Goal: Find specific page/section: Find specific page/section

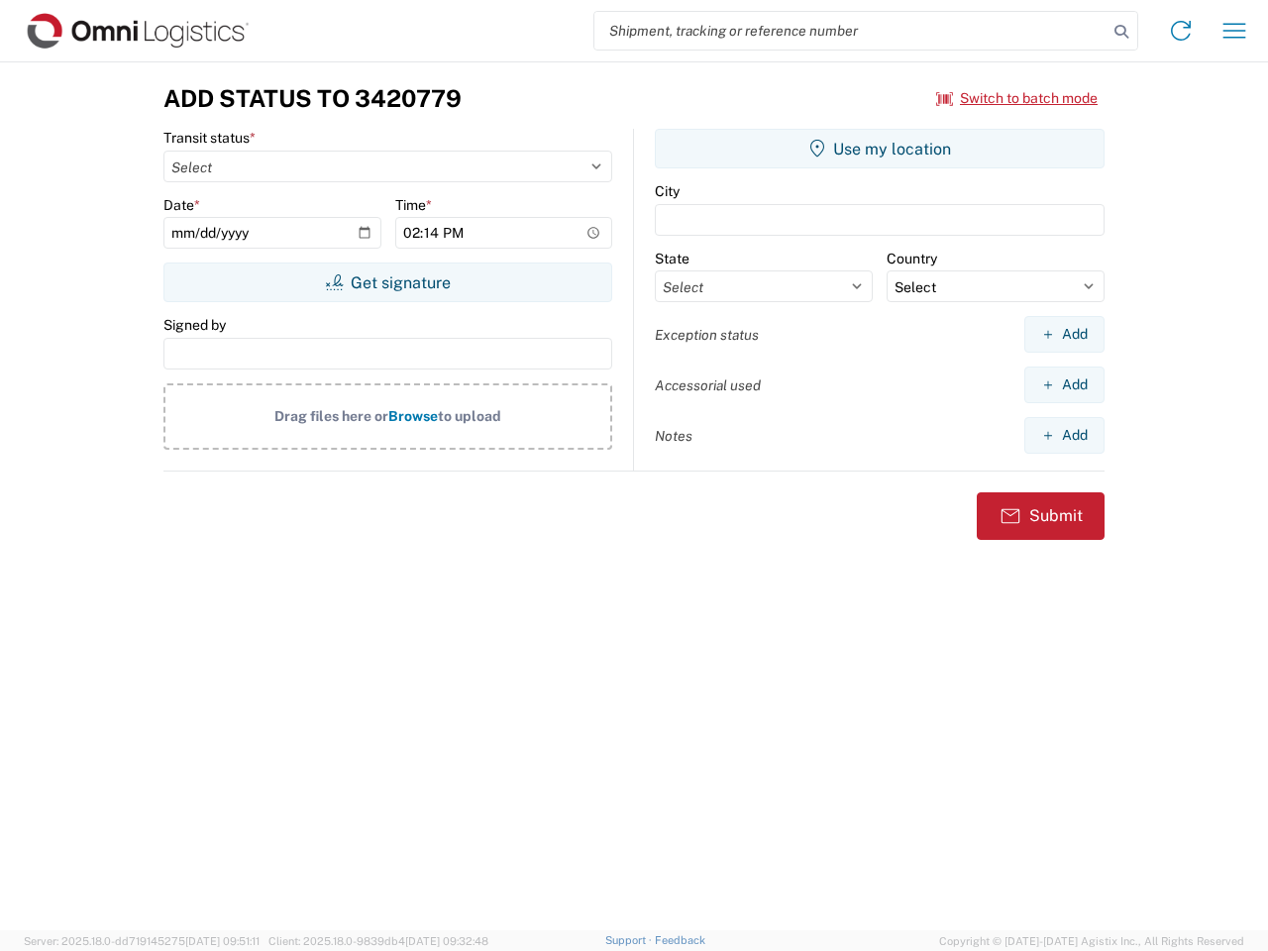
click at [851, 31] on input "search" at bounding box center [850, 31] width 513 height 38
click at [1121, 32] on icon at bounding box center [1121, 32] width 28 height 28
click at [1180, 31] on icon at bounding box center [1181, 31] width 32 height 32
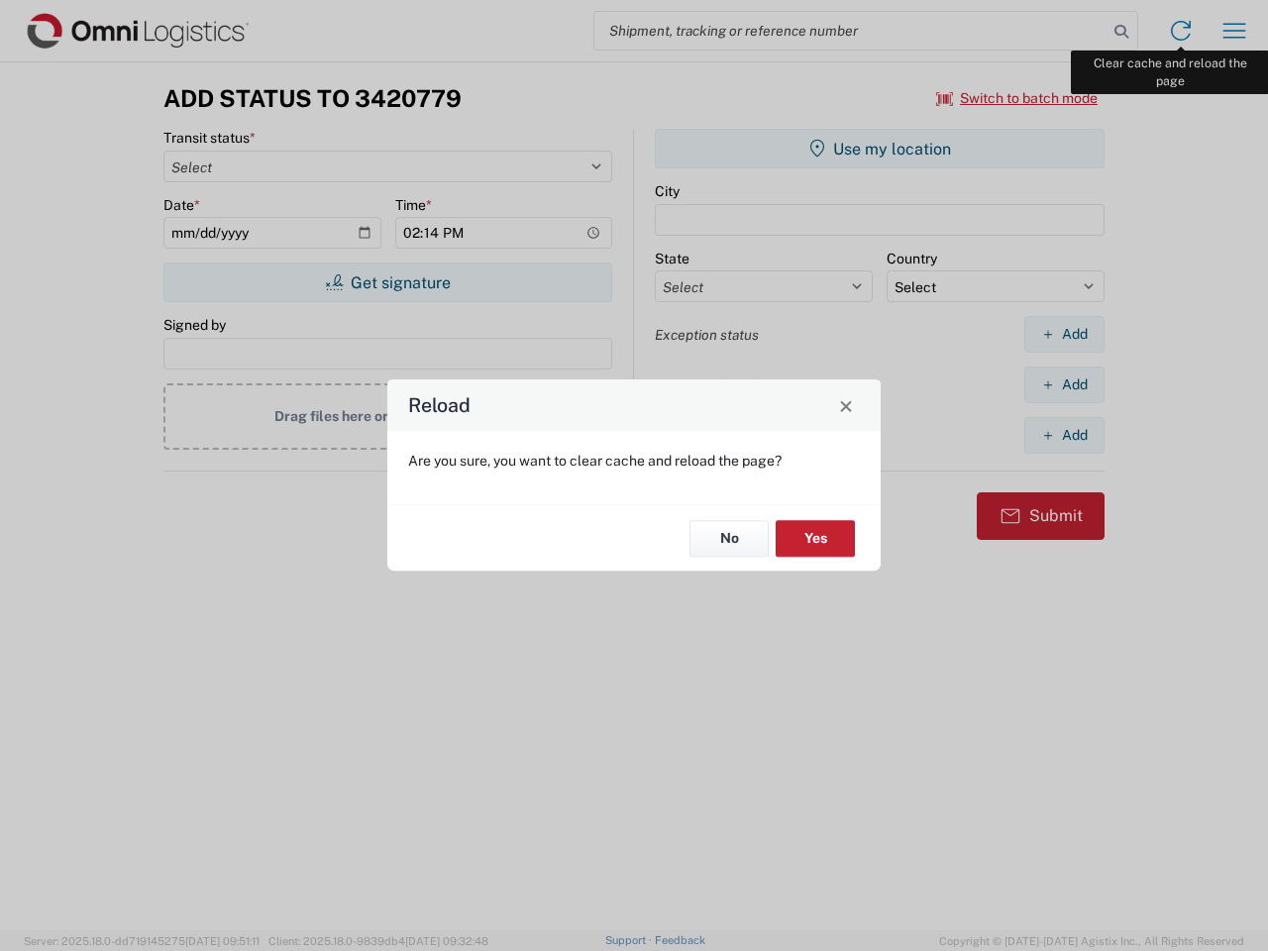
click at [1234, 31] on div "Reload Are you sure, you want to clear cache and reload the page? No Yes" at bounding box center [634, 475] width 1268 height 951
click at [1017, 98] on div "Reload Are you sure, you want to clear cache and reload the page? No Yes" at bounding box center [634, 475] width 1268 height 951
click at [387, 282] on div "Reload Are you sure, you want to clear cache and reload the page? No Yes" at bounding box center [634, 475] width 1268 height 951
click at [879, 149] on div "Reload Are you sure, you want to clear cache and reload the page? No Yes" at bounding box center [634, 475] width 1268 height 951
click at [1064, 334] on div "Reload Are you sure, you want to clear cache and reload the page? No Yes" at bounding box center [634, 475] width 1268 height 951
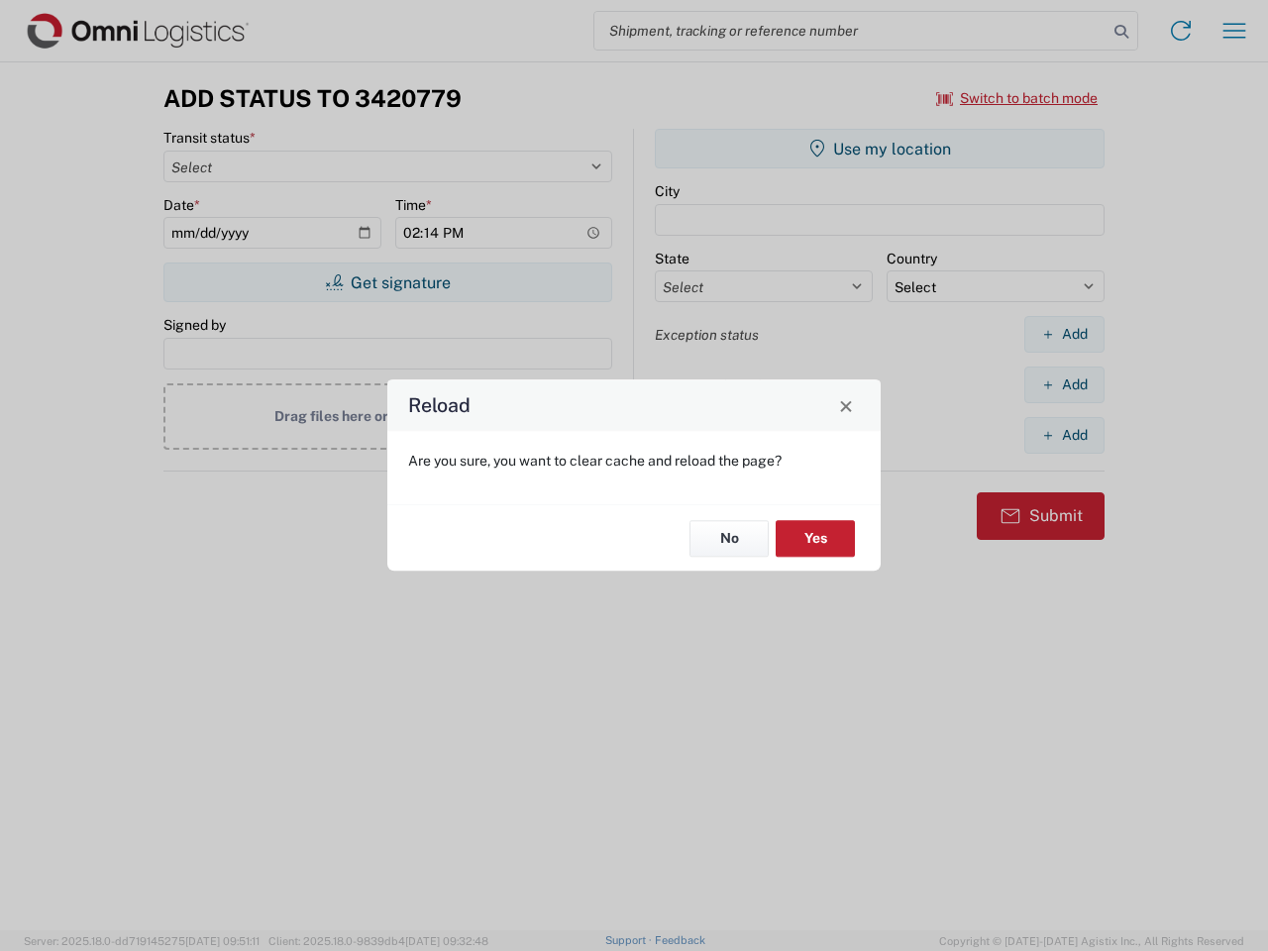
click at [1064, 384] on div "Reload Are you sure, you want to clear cache and reload the page? No Yes" at bounding box center [634, 475] width 1268 height 951
click at [1064, 435] on div "Reload Are you sure, you want to clear cache and reload the page? No Yes" at bounding box center [634, 475] width 1268 height 951
